Goal: Find specific page/section: Find specific page/section

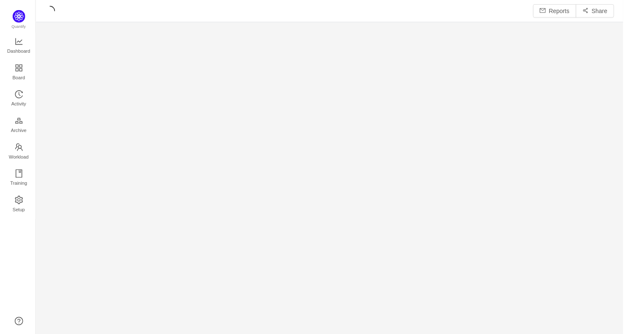
scroll to position [336, 591]
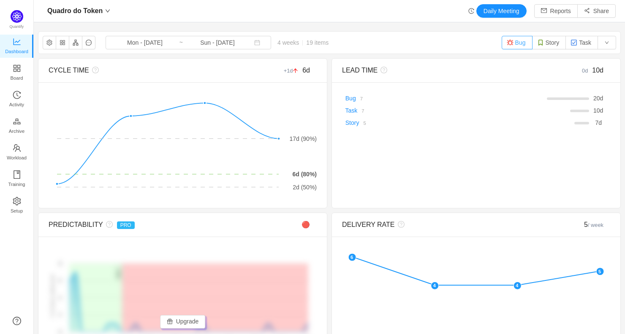
click at [513, 42] on button "Bug" at bounding box center [516, 43] width 31 height 14
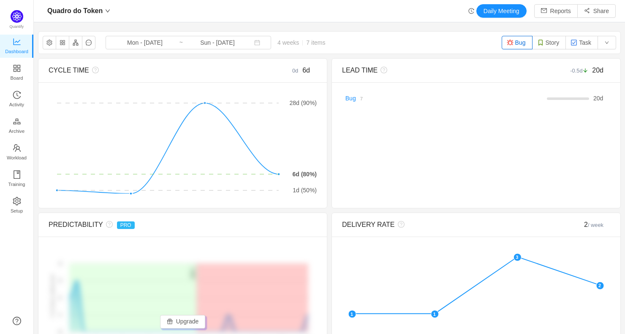
click at [518, 41] on button "Bug" at bounding box center [516, 43] width 31 height 14
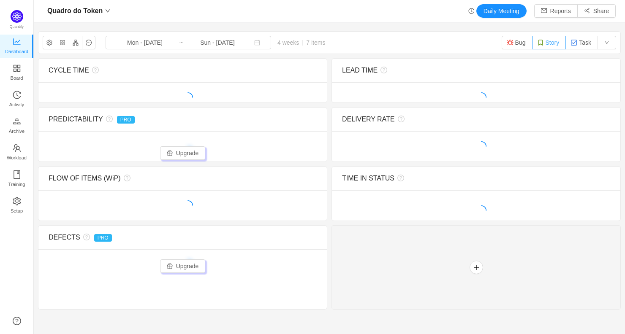
click at [551, 41] on button "Story" at bounding box center [549, 43] width 34 height 14
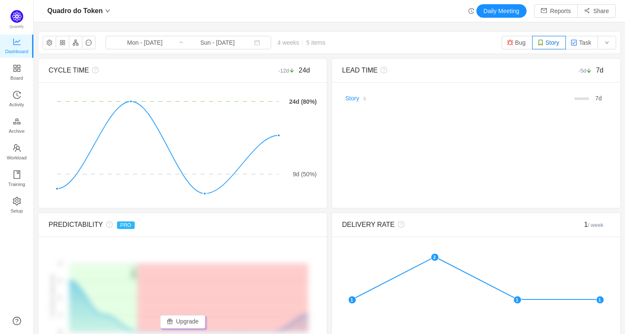
click at [555, 46] on button "Story" at bounding box center [549, 43] width 34 height 14
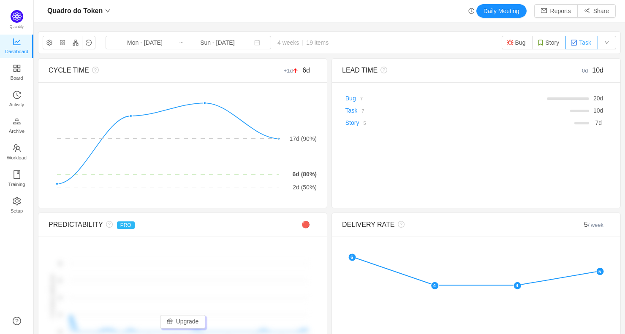
click at [585, 45] on button "Task" at bounding box center [581, 43] width 32 height 14
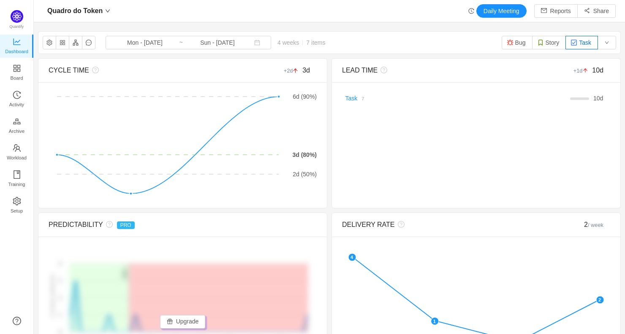
click at [581, 39] on button "Task" at bounding box center [581, 43] width 32 height 14
